Goal: Find specific page/section: Find specific page/section

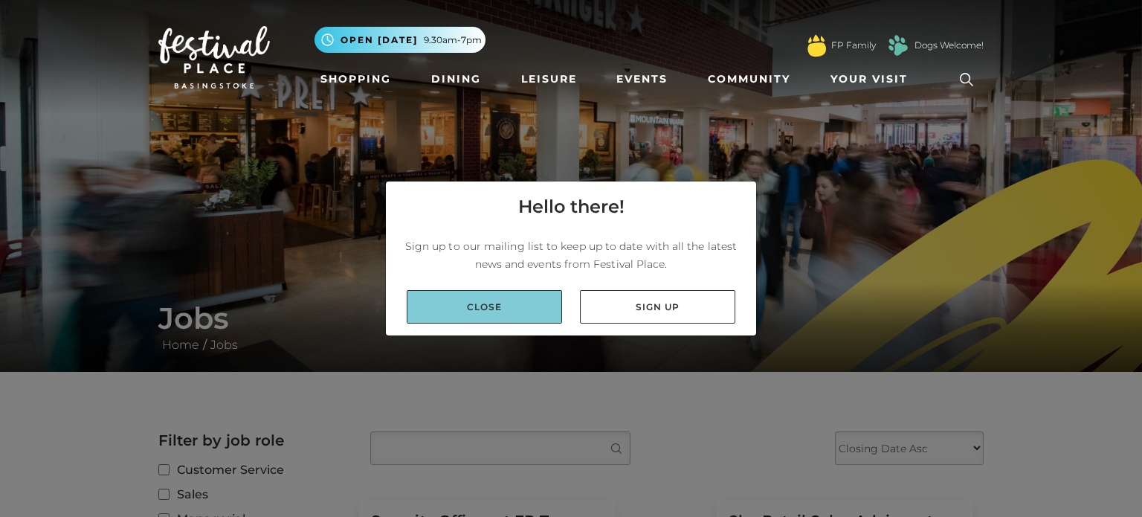
click at [488, 303] on link "Close" at bounding box center [484, 306] width 155 height 33
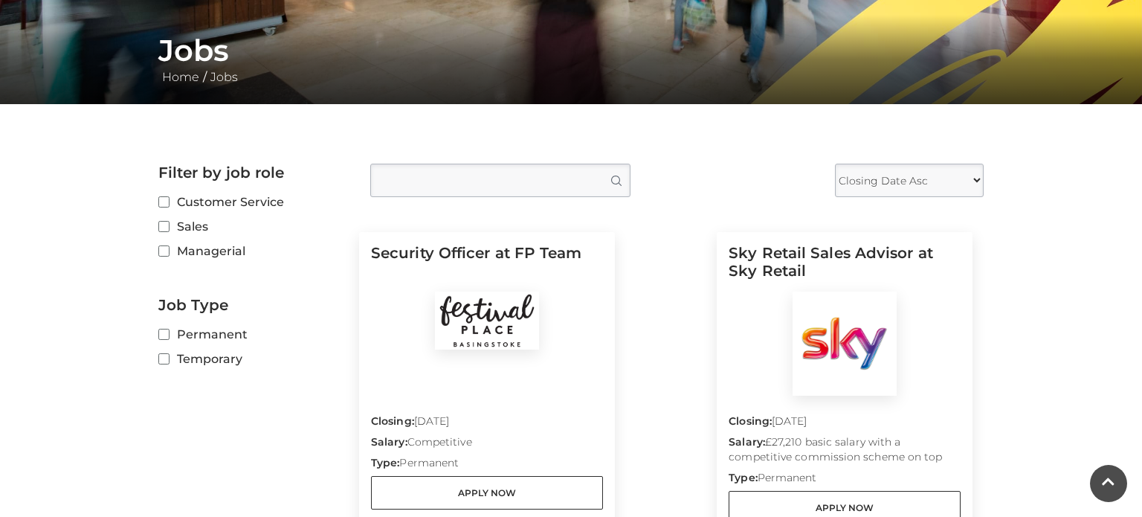
scroll to position [327, 0]
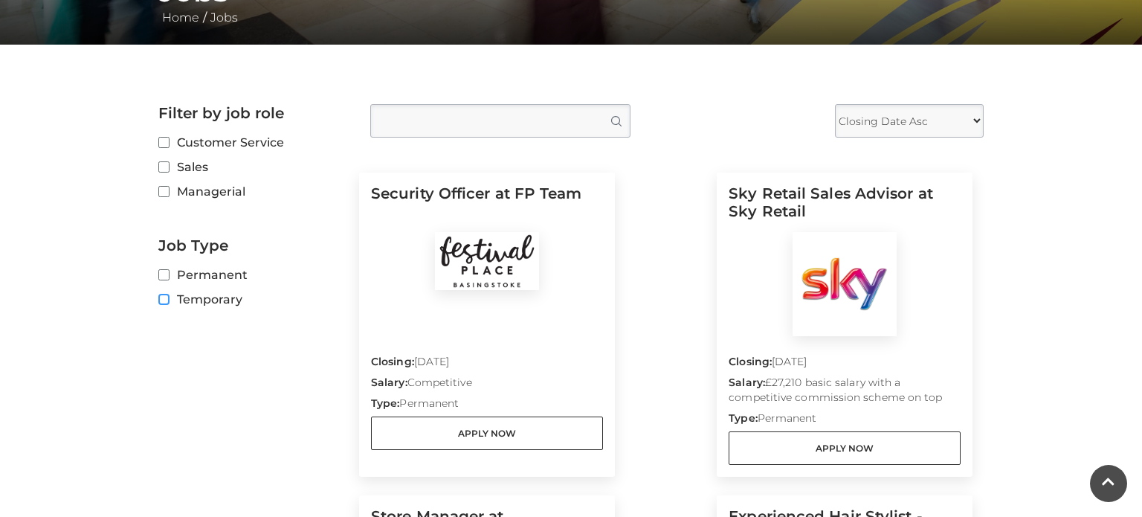
click at [166, 304] on input "Temporary" at bounding box center [163, 300] width 10 height 10
checkbox input "true"
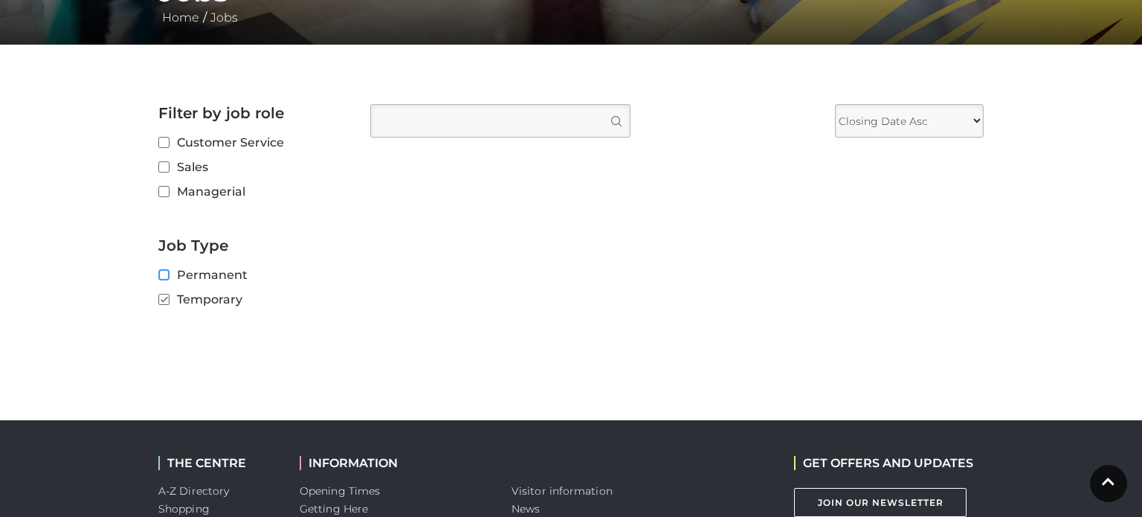
click at [158, 278] on input "Permanent" at bounding box center [163, 276] width 10 height 10
checkbox input "true"
checkbox input "false"
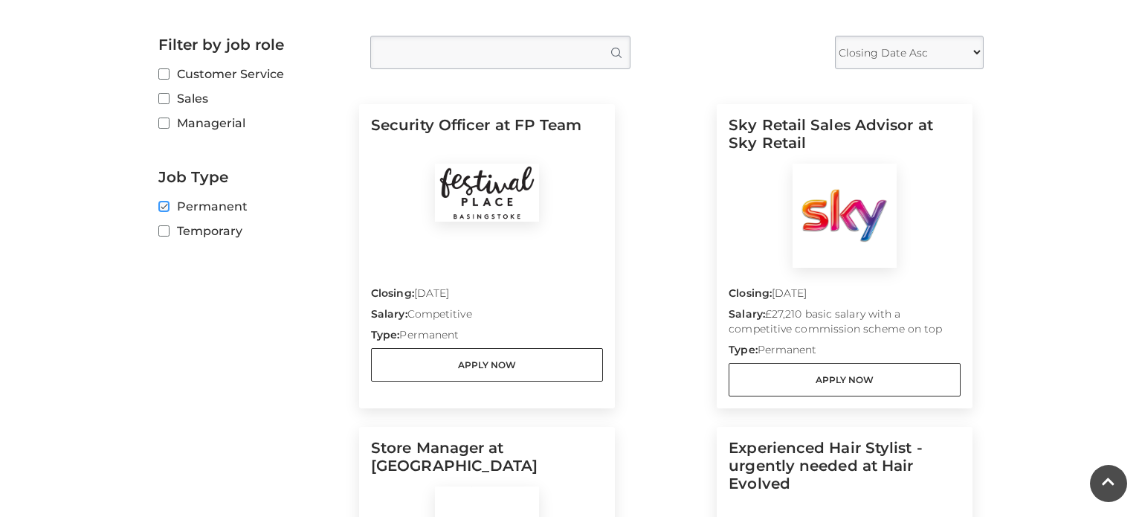
scroll to position [357, 0]
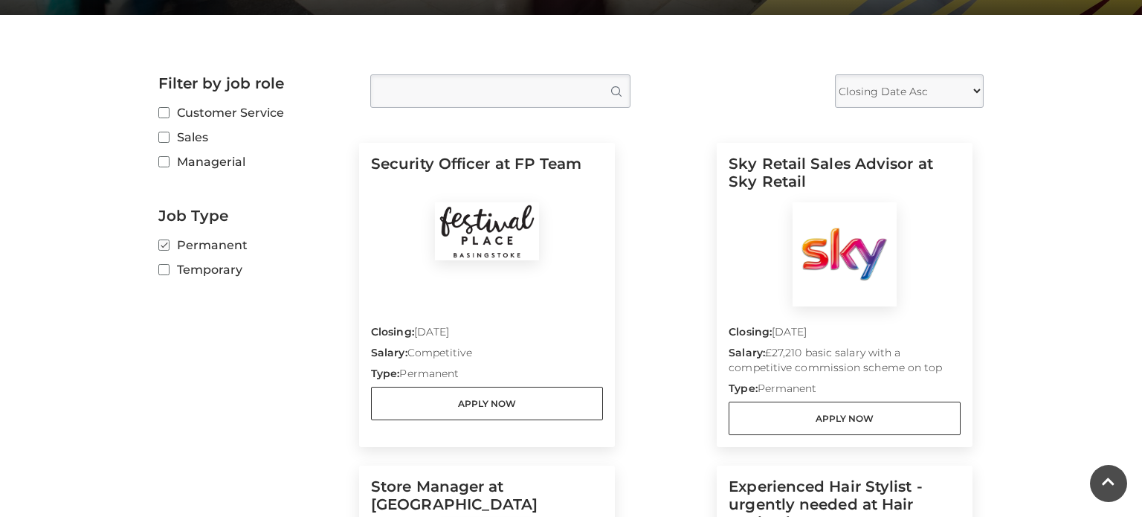
click at [162, 238] on label "Permanent" at bounding box center [253, 245] width 190 height 19
click at [162, 241] on input "Permanent" at bounding box center [163, 246] width 10 height 10
checkbox input "false"
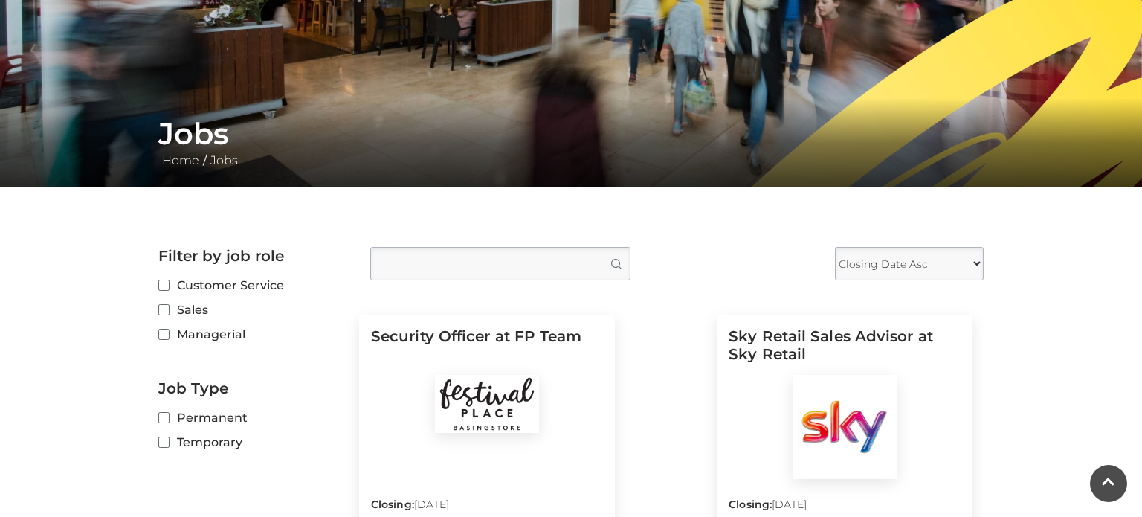
scroll to position [178, 0]
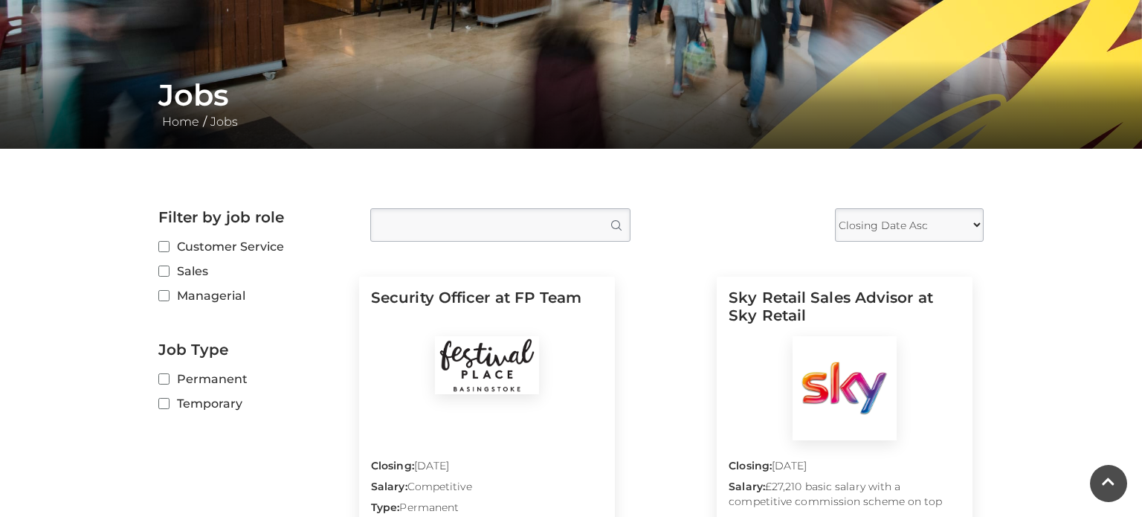
scroll to position [238, 0]
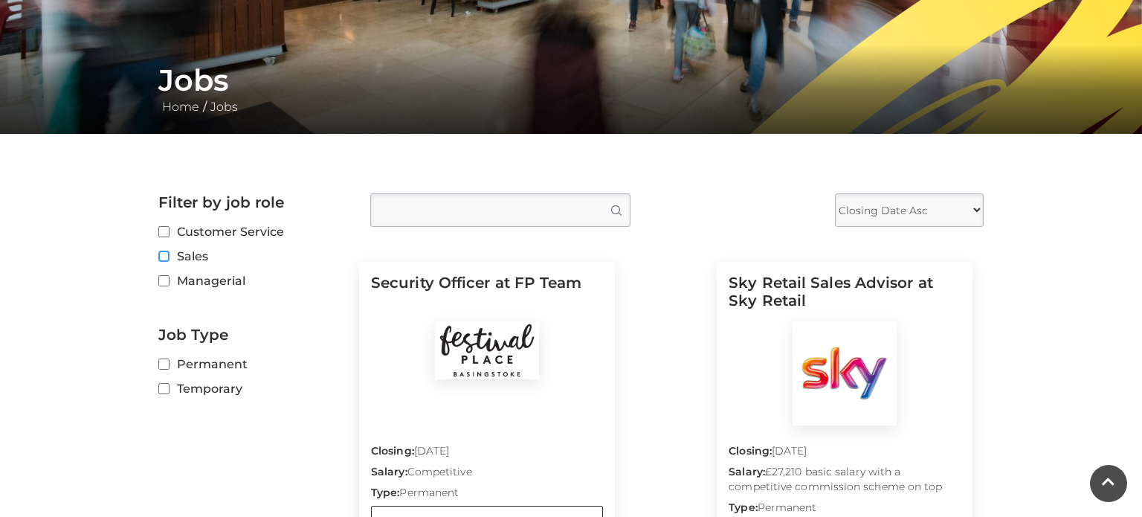
click at [163, 259] on input "Sales" at bounding box center [163, 257] width 10 height 10
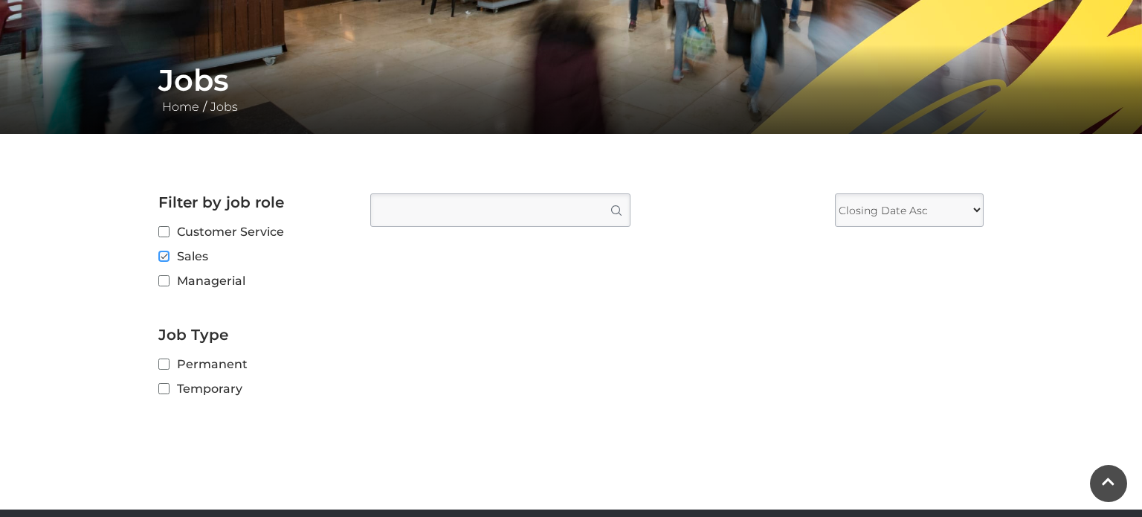
click at [163, 259] on input "Sales" at bounding box center [163, 257] width 10 height 10
checkbox input "false"
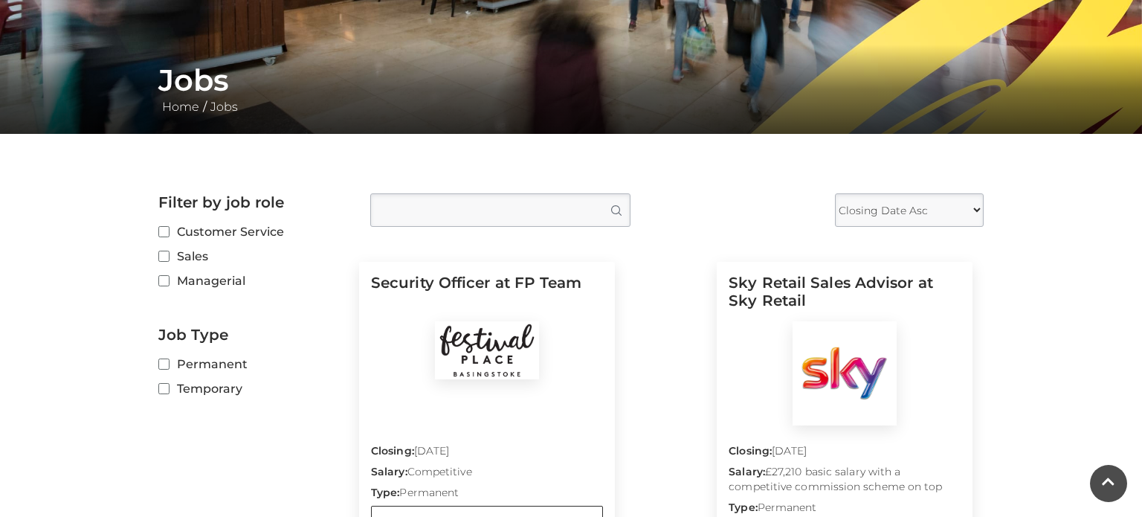
click at [646, 177] on main "Jobs Home / Jobs Filter by job role Customer Service Sales Managerial Job Type …" at bounding box center [571, 488] width 1142 height 1452
